Goal: Navigation & Orientation: Find specific page/section

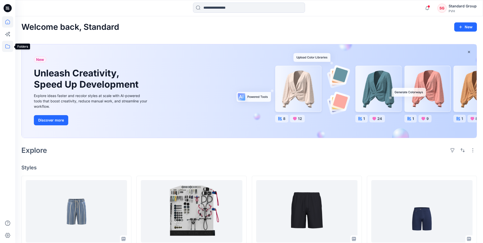
click at [9, 45] on icon at bounding box center [7, 46] width 11 height 11
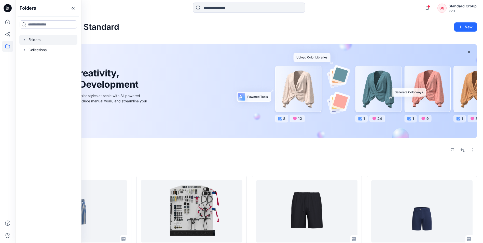
click at [43, 41] on div at bounding box center [48, 40] width 58 height 10
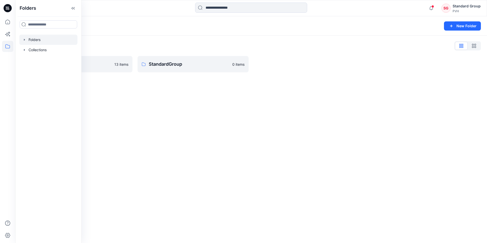
click at [133, 93] on div "Folders New Folder Folders List PVH ASSETS 13 items StandardGroup 0 items" at bounding box center [251, 129] width 472 height 227
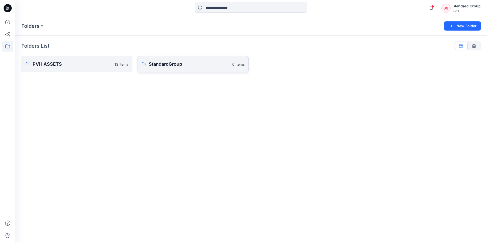
click at [165, 67] on p "StandardGroup" at bounding box center [189, 64] width 80 height 7
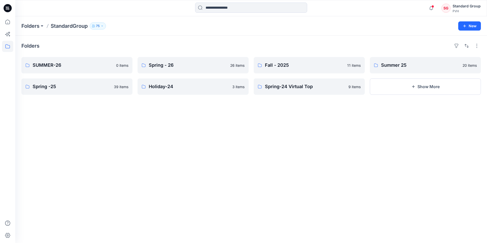
click at [125, 132] on div "Folders SUMMER-26 0 items Spring -25 39 items Spring - 26 26 items Holiday-24 3…" at bounding box center [251, 139] width 472 height 207
click at [177, 67] on p "Spring - 26" at bounding box center [193, 65] width 88 height 7
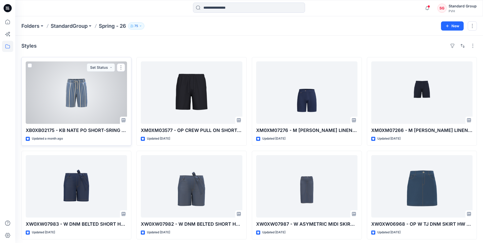
click at [99, 100] on div at bounding box center [76, 92] width 101 height 62
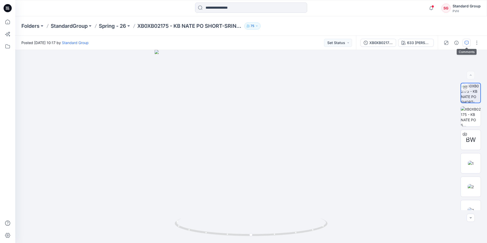
click at [465, 43] on icon "button" at bounding box center [467, 43] width 4 height 4
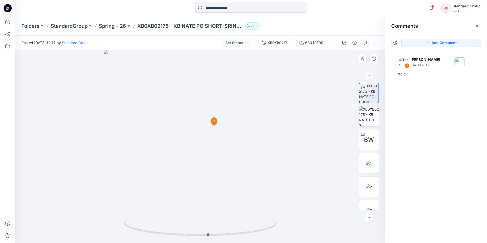
drag, startPoint x: 211, startPoint y: 146, endPoint x: 219, endPoint y: 157, distance: 14.0
drag, startPoint x: 219, startPoint y: 157, endPoint x: 327, endPoint y: 149, distance: 108.3
click at [326, 150] on div at bounding box center [200, 146] width 370 height 193
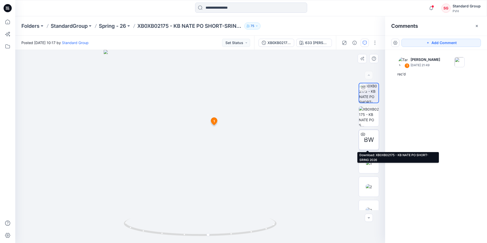
click at [362, 133] on icon at bounding box center [363, 133] width 2 height 3
